Goal: Information Seeking & Learning: Learn about a topic

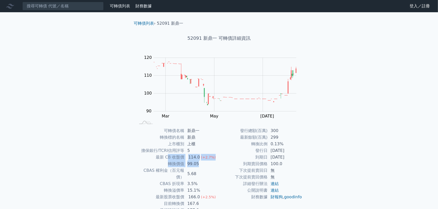
drag, startPoint x: 169, startPoint y: 160, endPoint x: 207, endPoint y: 166, distance: 38.6
click at [207, 166] on tbody "可轉債名稱 新鼎一 轉換標的名稱 新鼎 上市櫃別 上櫃 擔保銀行/TCRI信用評等 5 最新 CB 收盤價 114.0 (+2.7%) 轉換價值 99.05 …" at bounding box center [177, 173] width 83 height 93
drag, startPoint x: 216, startPoint y: 171, endPoint x: 184, endPoint y: 165, distance: 33.0
click at [215, 171] on td "5.68" at bounding box center [201, 173] width 35 height 13
drag, startPoint x: 154, startPoint y: 158, endPoint x: 208, endPoint y: 167, distance: 55.1
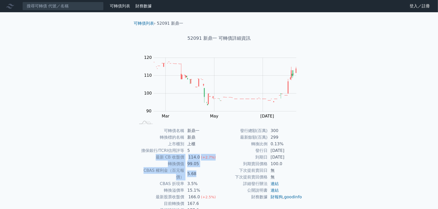
click at [208, 167] on tbody "可轉債名稱 新鼎一 轉換標的名稱 新鼎 上市櫃別 上櫃 擔保銀行/TCRI信用評等 5 最新 CB 收盤價 114.0 (+2.7%) 轉換價值 99.05 …" at bounding box center [177, 173] width 83 height 93
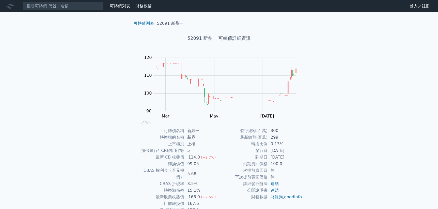
click at [231, 186] on td "詳細發行辦法" at bounding box center [243, 183] width 49 height 7
drag, startPoint x: 164, startPoint y: 195, endPoint x: 208, endPoint y: 196, distance: 43.8
click at [200, 194] on tbody "可轉債名稱 新鼎一 轉換標的名稱 新鼎 上市櫃別 上櫃 擔保銀行/TCRI信用評等 5 最新 CB 收盤價 114.0 (+2.7%) 轉換價值 99.05 …" at bounding box center [177, 173] width 83 height 93
click at [212, 200] on td "167.6" at bounding box center [201, 203] width 35 height 7
drag, startPoint x: 177, startPoint y: 196, endPoint x: 209, endPoint y: 200, distance: 32.2
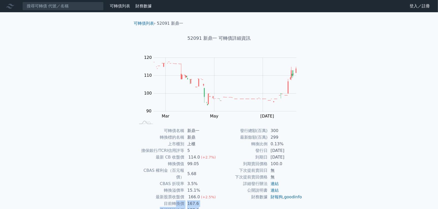
click at [209, 200] on tbody "可轉債名稱 新鼎一 轉換標的名稱 新鼎 上市櫃別 上櫃 擔保銀行/TCRI信用評等 5 最新 CB 收盤價 114.0 (+2.7%) 轉換價值 99.05 …" at bounding box center [177, 173] width 83 height 93
click at [166, 200] on td "目前轉換價" at bounding box center [160, 203] width 49 height 7
drag, startPoint x: 156, startPoint y: 189, endPoint x: 208, endPoint y: 190, distance: 51.9
click at [208, 193] on tr "最新股票收盤價 166.0 (+2.5%)" at bounding box center [177, 196] width 83 height 7
click at [170, 187] on td "轉換溢價率" at bounding box center [160, 190] width 49 height 7
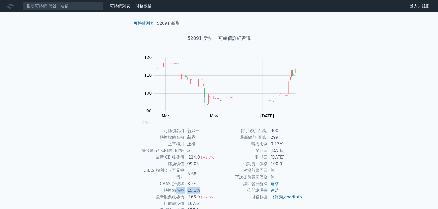
drag, startPoint x: 178, startPoint y: 184, endPoint x: 206, endPoint y: 184, distance: 27.7
click at [203, 187] on tr "轉換溢價率 15.1%" at bounding box center [177, 190] width 83 height 7
click at [166, 180] on td "CBAS 折現率" at bounding box center [160, 183] width 49 height 7
drag, startPoint x: 151, startPoint y: 171, endPoint x: 207, endPoint y: 186, distance: 58.6
click at [207, 186] on tbody "可轉債名稱 新鼎一 轉換標的名稱 新鼎 上市櫃別 上櫃 擔保銀行/TCRI信用評等 5 最新 CB 收盤價 114.0 (+2.7%) 轉換價值 99.05 …" at bounding box center [177, 173] width 83 height 93
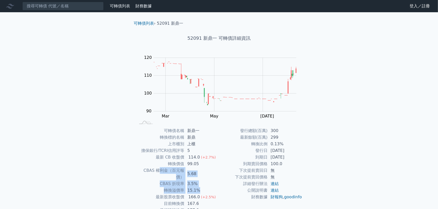
drag, startPoint x: 207, startPoint y: 186, endPoint x: 195, endPoint y: 185, distance: 12.8
click at [208, 187] on td "15.1%" at bounding box center [201, 190] width 35 height 7
click at [157, 180] on td "CBAS 折現率" at bounding box center [160, 183] width 49 height 7
drag, startPoint x: 166, startPoint y: 172, endPoint x: 184, endPoint y: 179, distance: 19.3
click at [183, 179] on tbody "可轉債名稱 新鼎一 轉換標的名稱 新鼎 上市櫃別 上櫃 擔保銀行/TCRI信用評等 5 最新 CB 收盤價 114.0 (+2.7%) 轉換價值 99.05 …" at bounding box center [177, 173] width 83 height 93
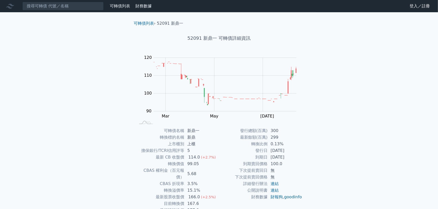
drag, startPoint x: 195, startPoint y: 181, endPoint x: 172, endPoint y: 185, distance: 23.1
click at [195, 187] on td "15.1%" at bounding box center [201, 190] width 35 height 7
